Goal: Task Accomplishment & Management: Use online tool/utility

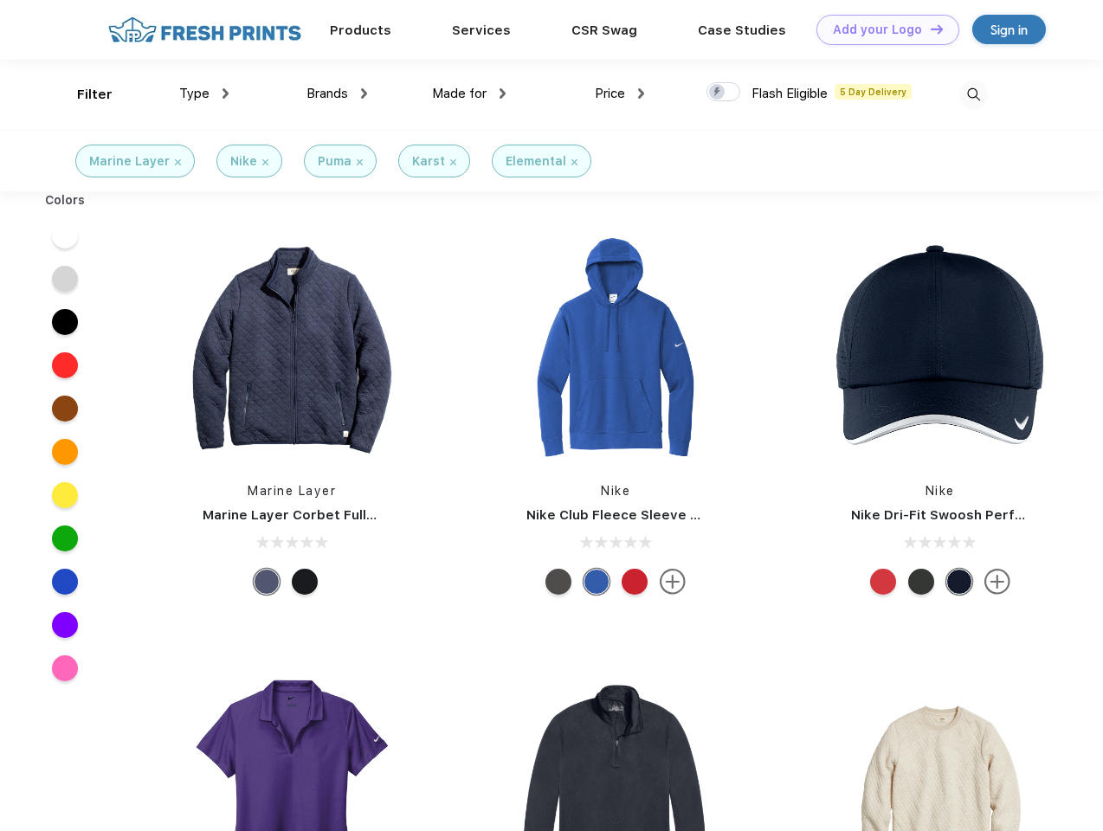
scroll to position [1, 0]
click at [881, 29] on link "Add your Logo Design Tool" at bounding box center [887, 30] width 143 height 30
click at [0, 0] on div "Design Tool" at bounding box center [0, 0] width 0 height 0
click at [929, 29] on link "Add your Logo Design Tool" at bounding box center [887, 30] width 143 height 30
click at [83, 94] on div "Filter" at bounding box center [94, 95] width 35 height 20
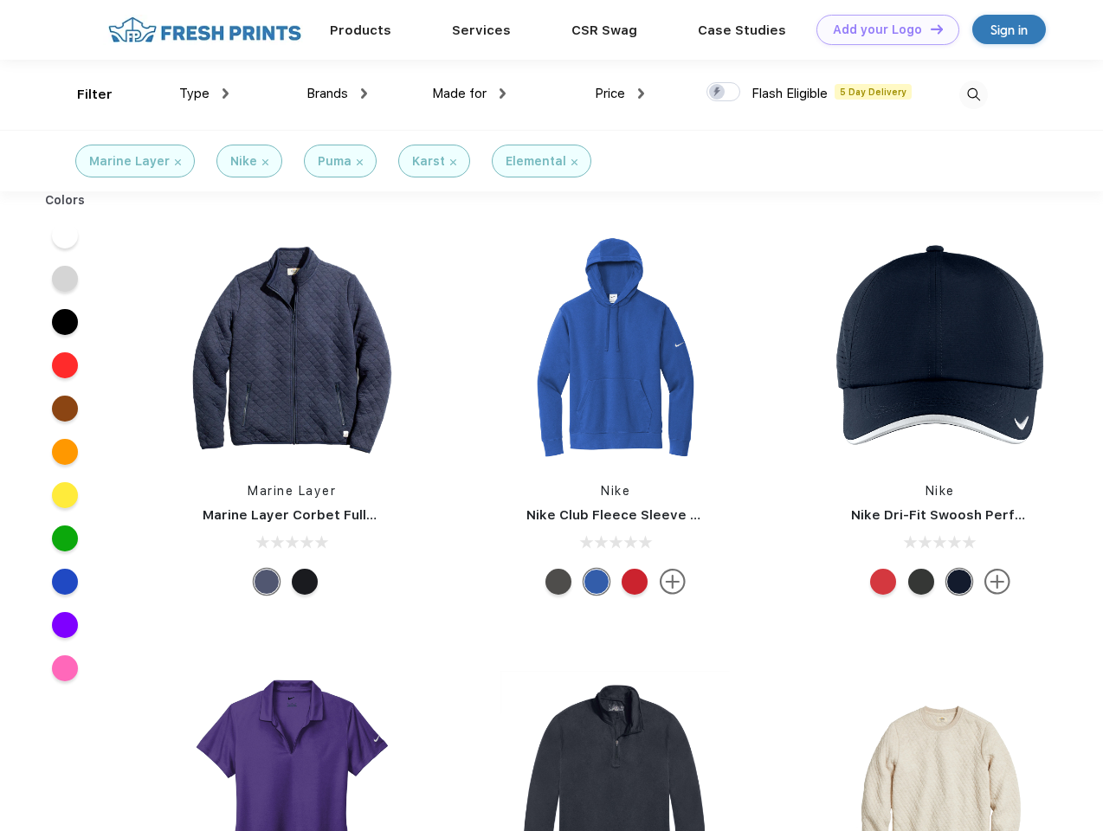
click at [204, 93] on span "Type" at bounding box center [194, 94] width 30 height 16
click at [337, 93] on span "Brands" at bounding box center [327, 94] width 42 height 16
click at [469, 93] on span "Made for" at bounding box center [459, 94] width 55 height 16
click at [620, 93] on span "Price" at bounding box center [610, 94] width 30 height 16
click at [724, 93] on div at bounding box center [723, 91] width 34 height 19
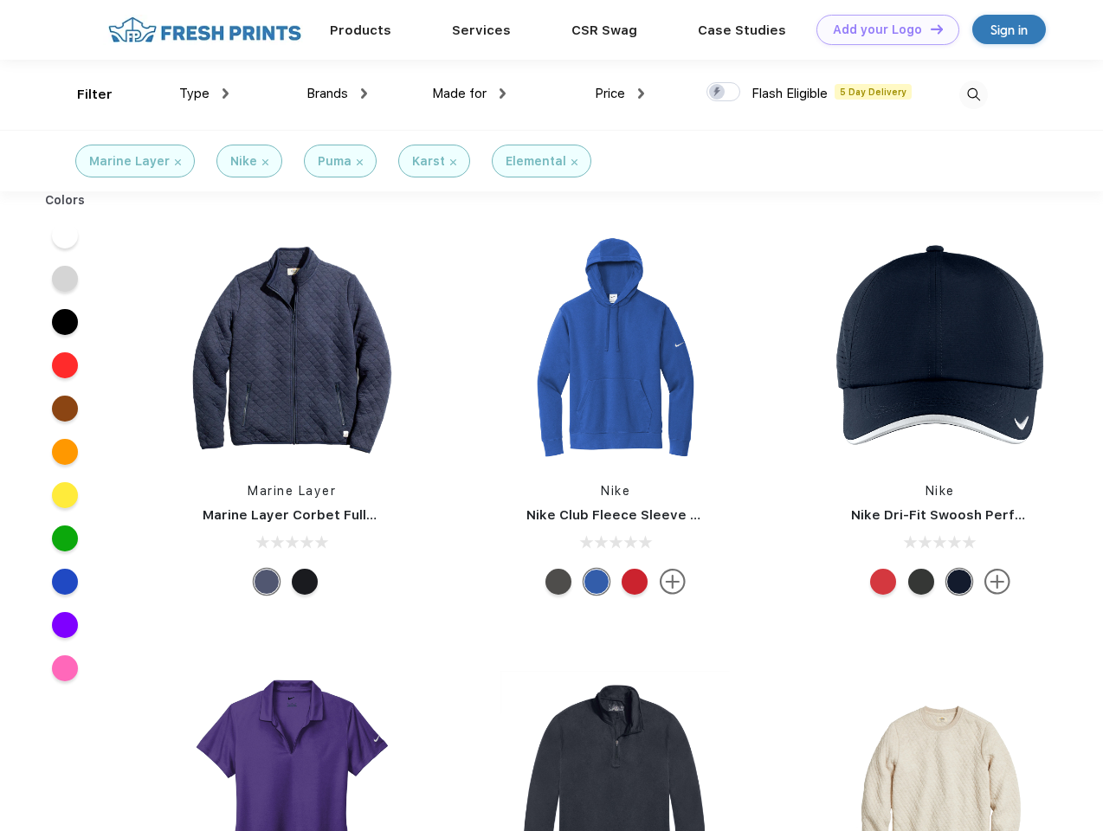
click at [718, 93] on input "checkbox" at bounding box center [711, 86] width 11 height 11
checkbox input "true"
